Goal: Information Seeking & Learning: Stay updated

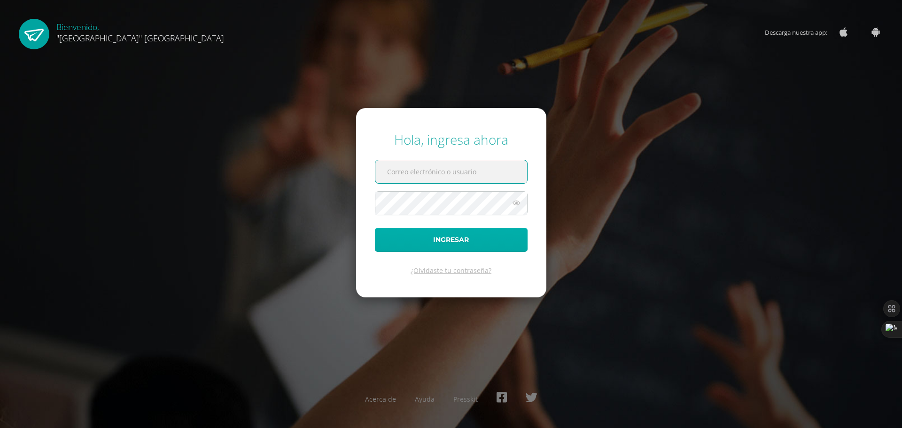
type input "[EMAIL_ADDRESS][DOMAIN_NAME]"
click at [460, 242] on button "Ingresar" at bounding box center [451, 240] width 153 height 24
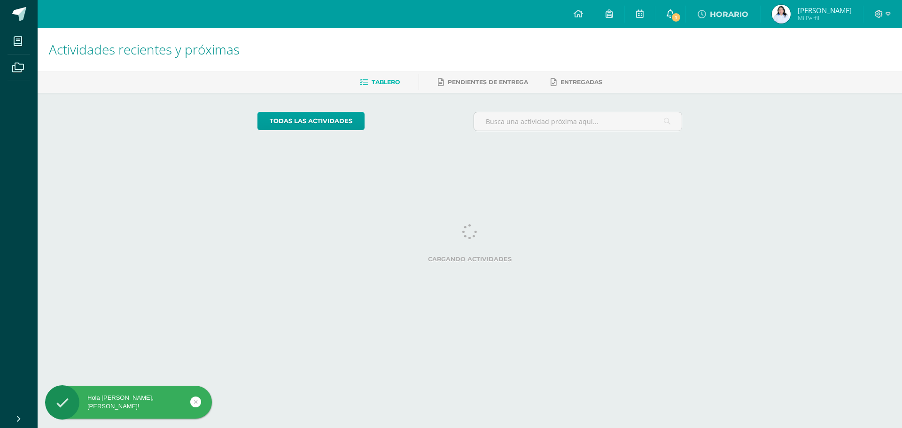
click at [681, 15] on span "1" at bounding box center [676, 17] width 10 height 10
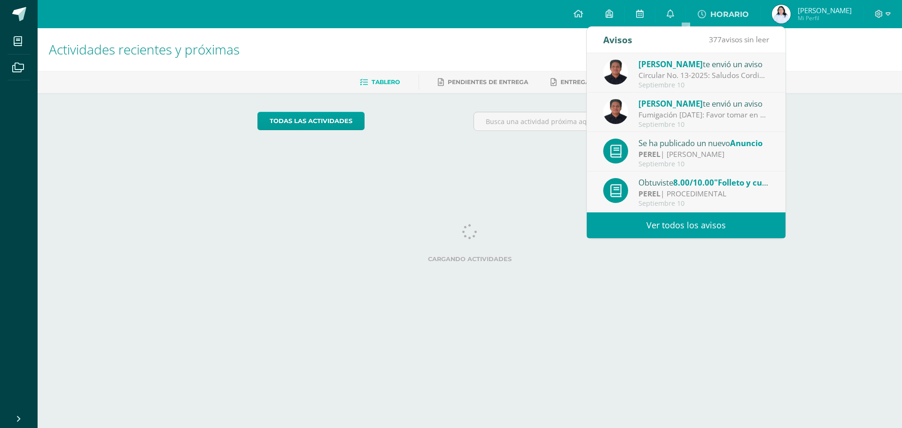
click at [674, 74] on div "Circular No. 13-2025: Saludos Cordiales, por este medio se hace notificación el…" at bounding box center [704, 75] width 131 height 11
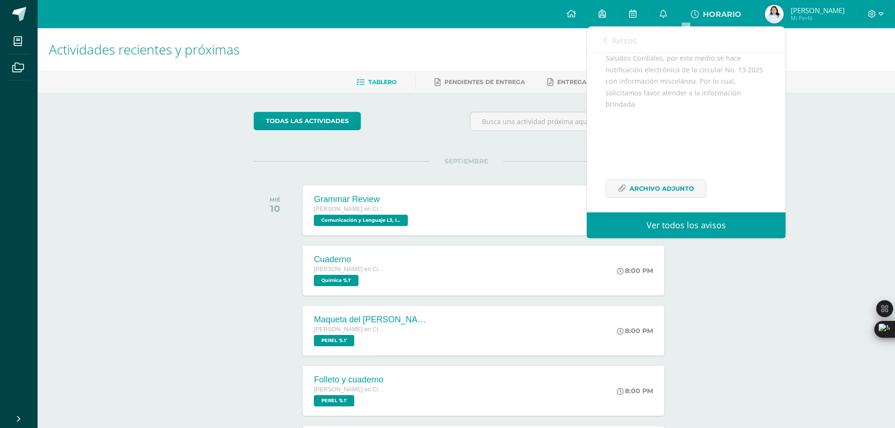
scroll to position [114, 0]
click at [643, 179] on span "Archivo Adjunto" at bounding box center [662, 182] width 64 height 17
click at [145, 141] on div "Actividades recientes y próximas Tablero Pendientes de entrega Entregadas todas…" at bounding box center [467, 311] width 858 height 567
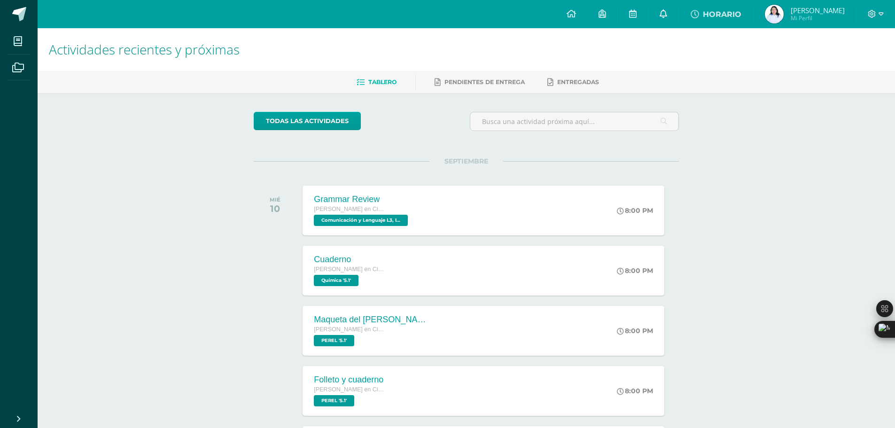
click at [672, 16] on link at bounding box center [663, 14] width 30 height 28
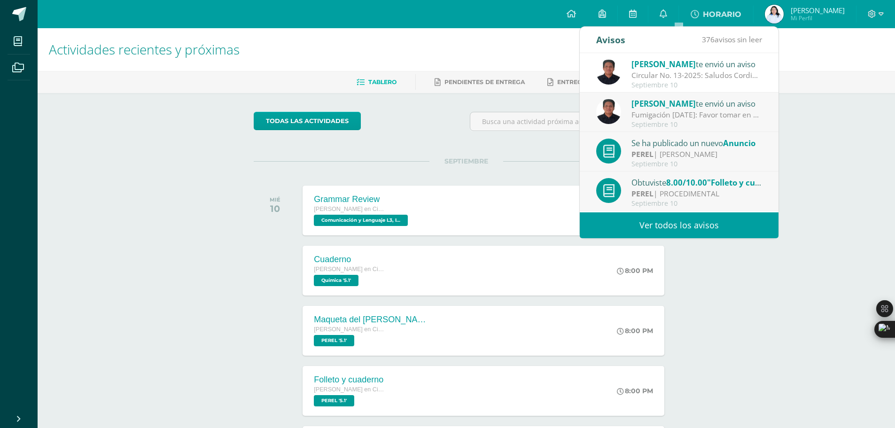
click at [678, 115] on div "Fumigación 10 de septiembre 2025: Favor tomar en consideración la información r…" at bounding box center [697, 114] width 131 height 11
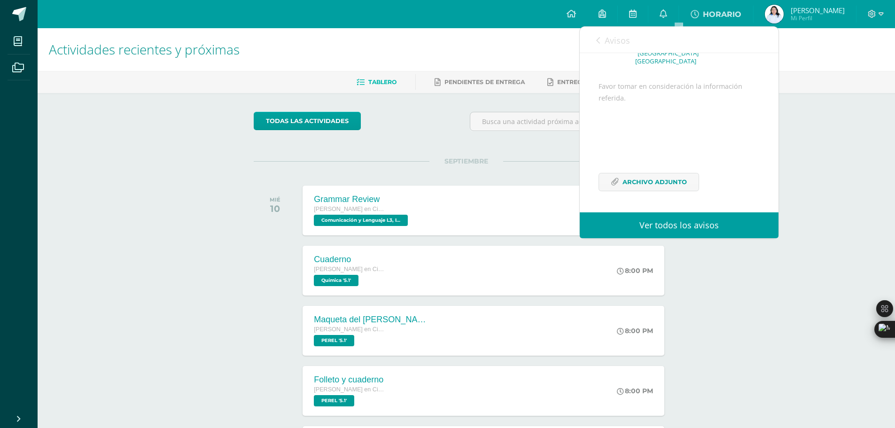
scroll to position [80, 0]
click at [673, 176] on span "Archivo Adjunto" at bounding box center [655, 181] width 64 height 17
click at [599, 45] on link "Avisos" at bounding box center [613, 40] width 34 height 27
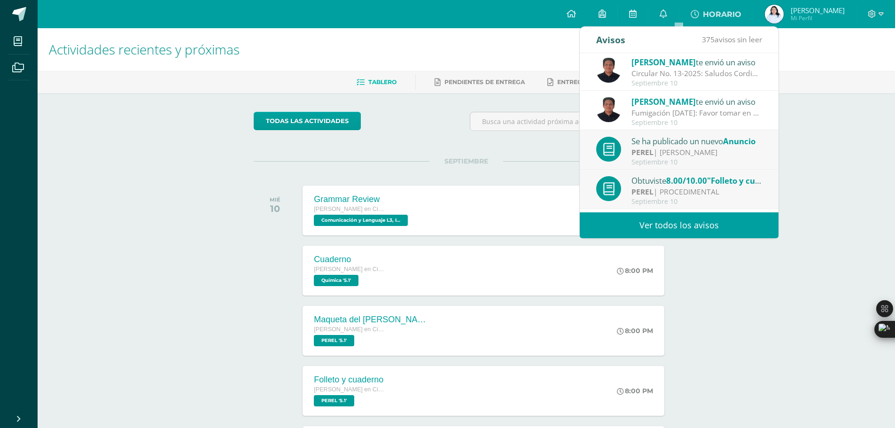
scroll to position [0, 0]
click at [685, 151] on div "PEREL | Julio Villatoro" at bounding box center [697, 154] width 131 height 11
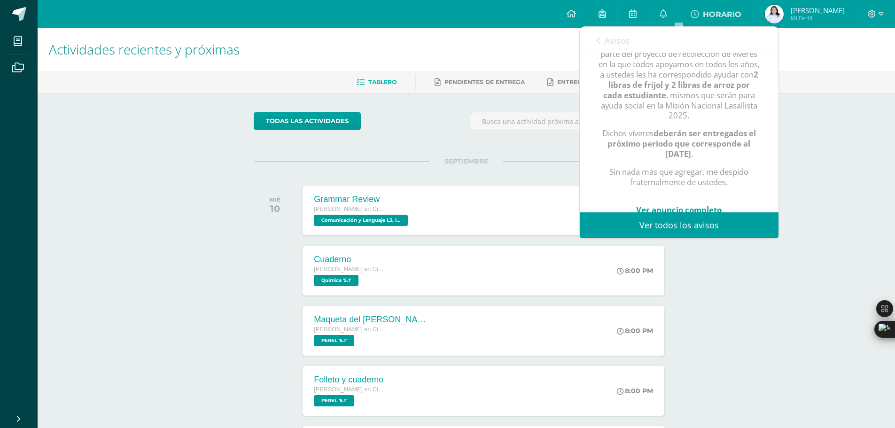
scroll to position [221, 0]
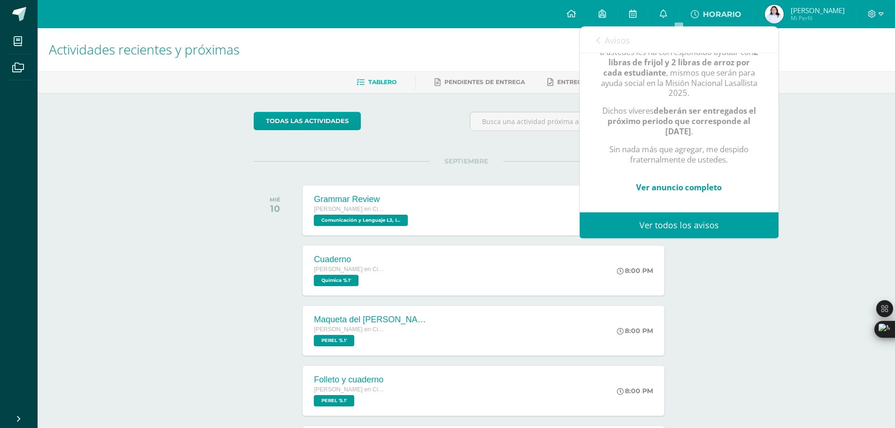
click at [603, 45] on link "Avisos" at bounding box center [613, 40] width 34 height 27
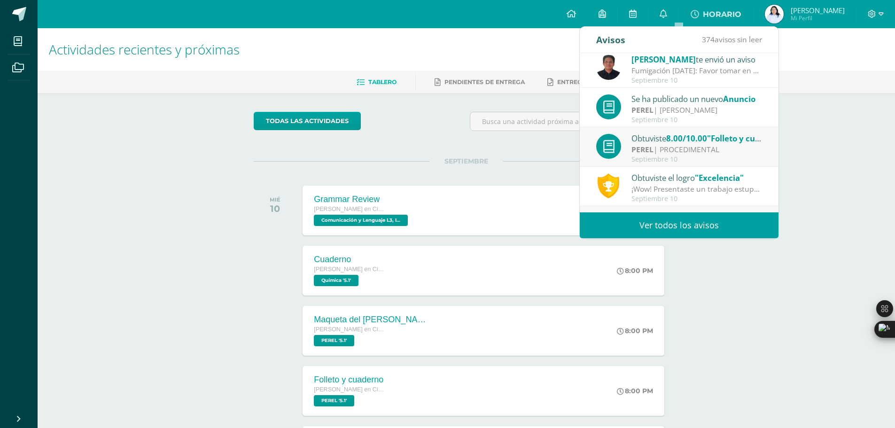
scroll to position [0, 0]
